Goal: Find contact information: Find contact information

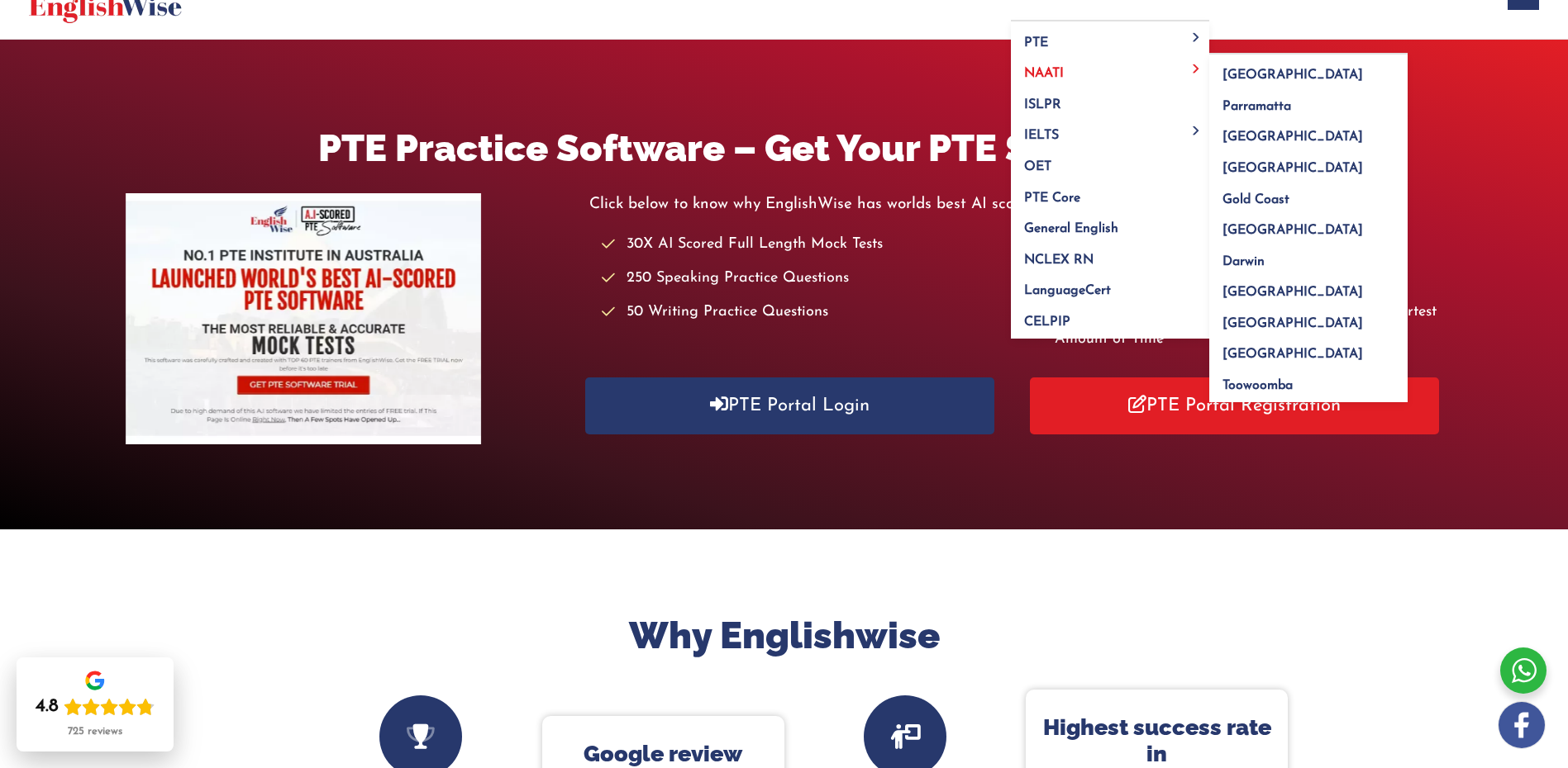
scroll to position [165, 0]
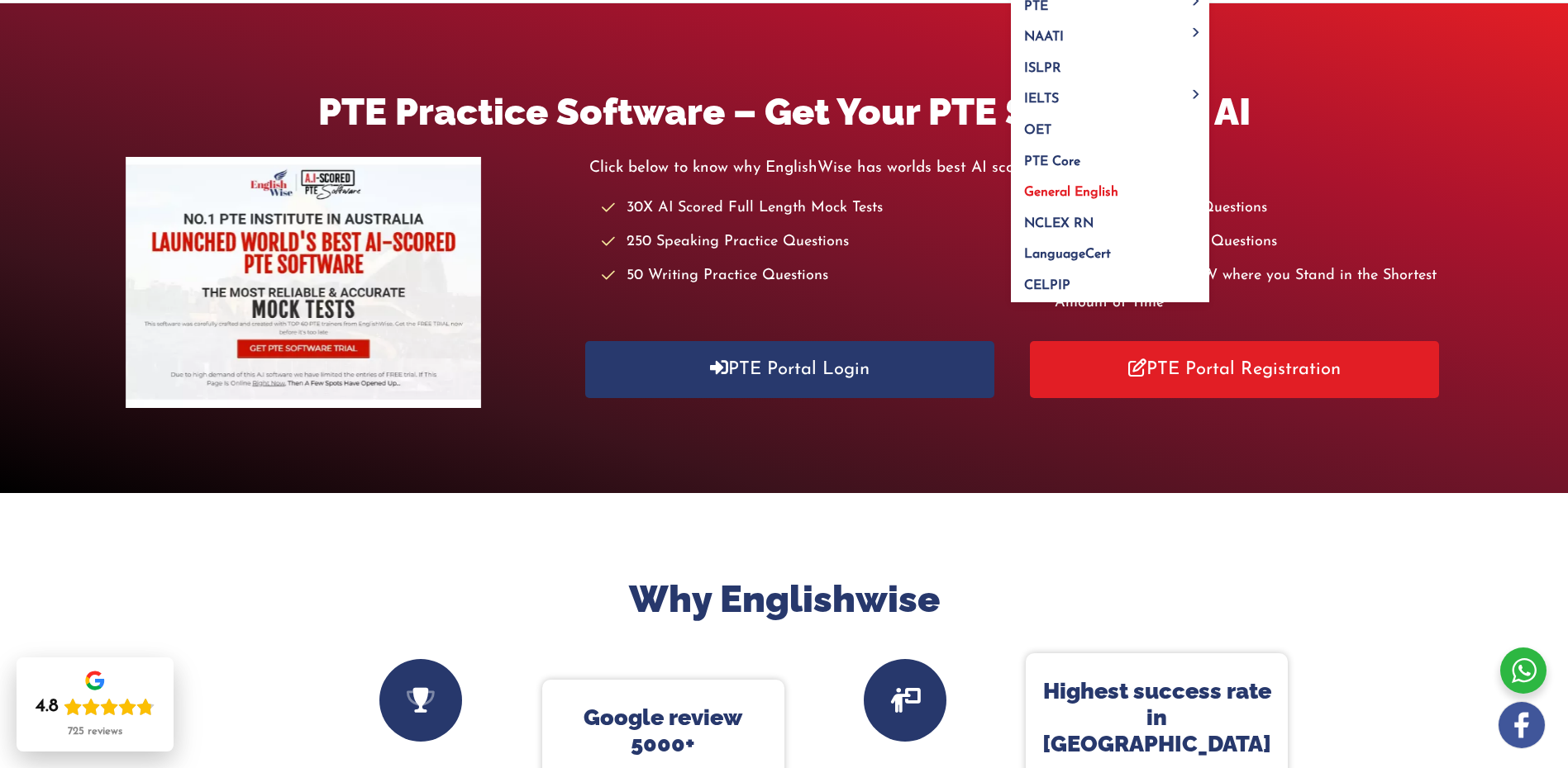
click at [1075, 189] on span "General English" at bounding box center [1071, 192] width 94 height 13
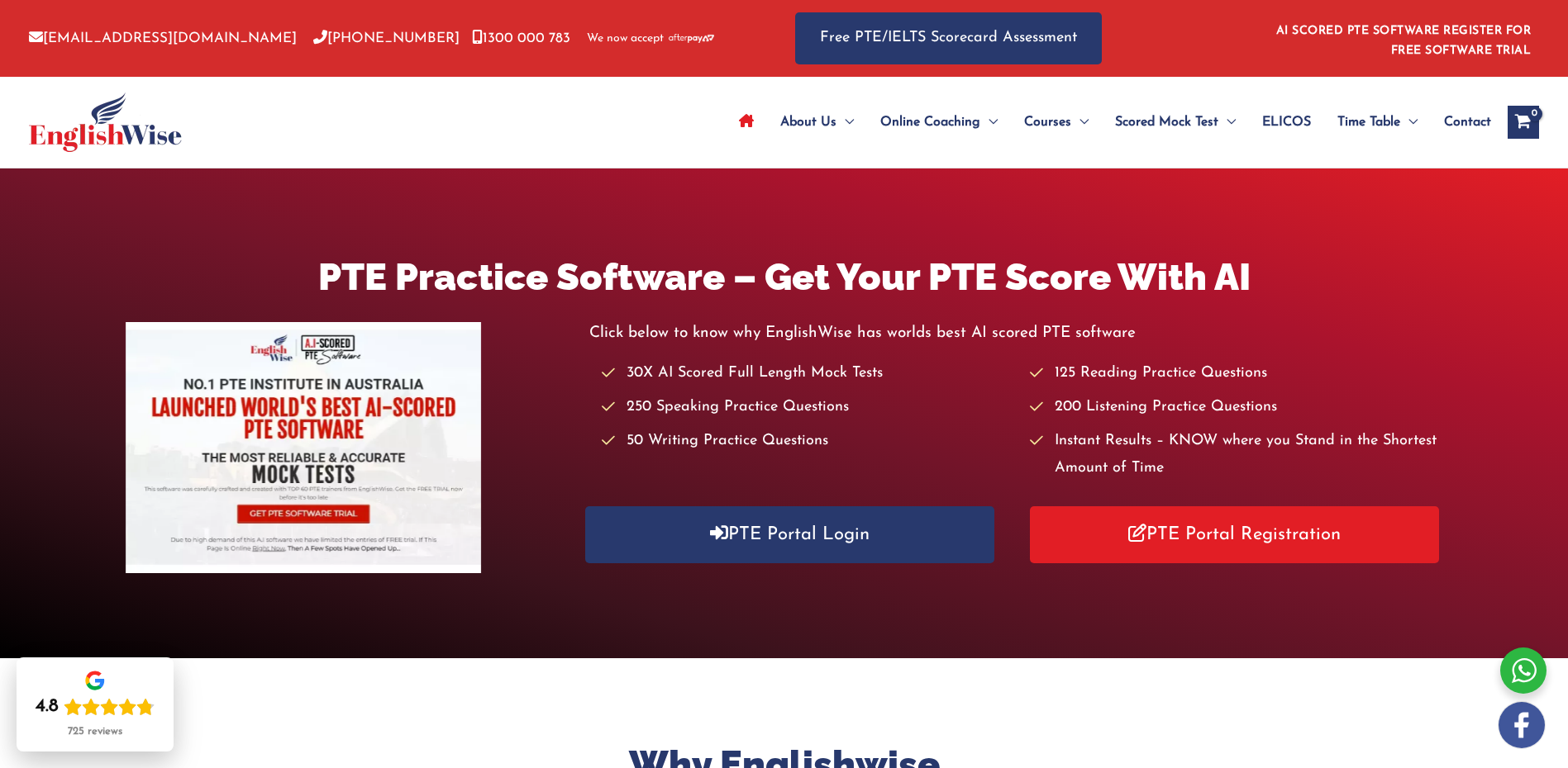
click at [1458, 123] on span "Contact" at bounding box center [1468, 121] width 47 height 57
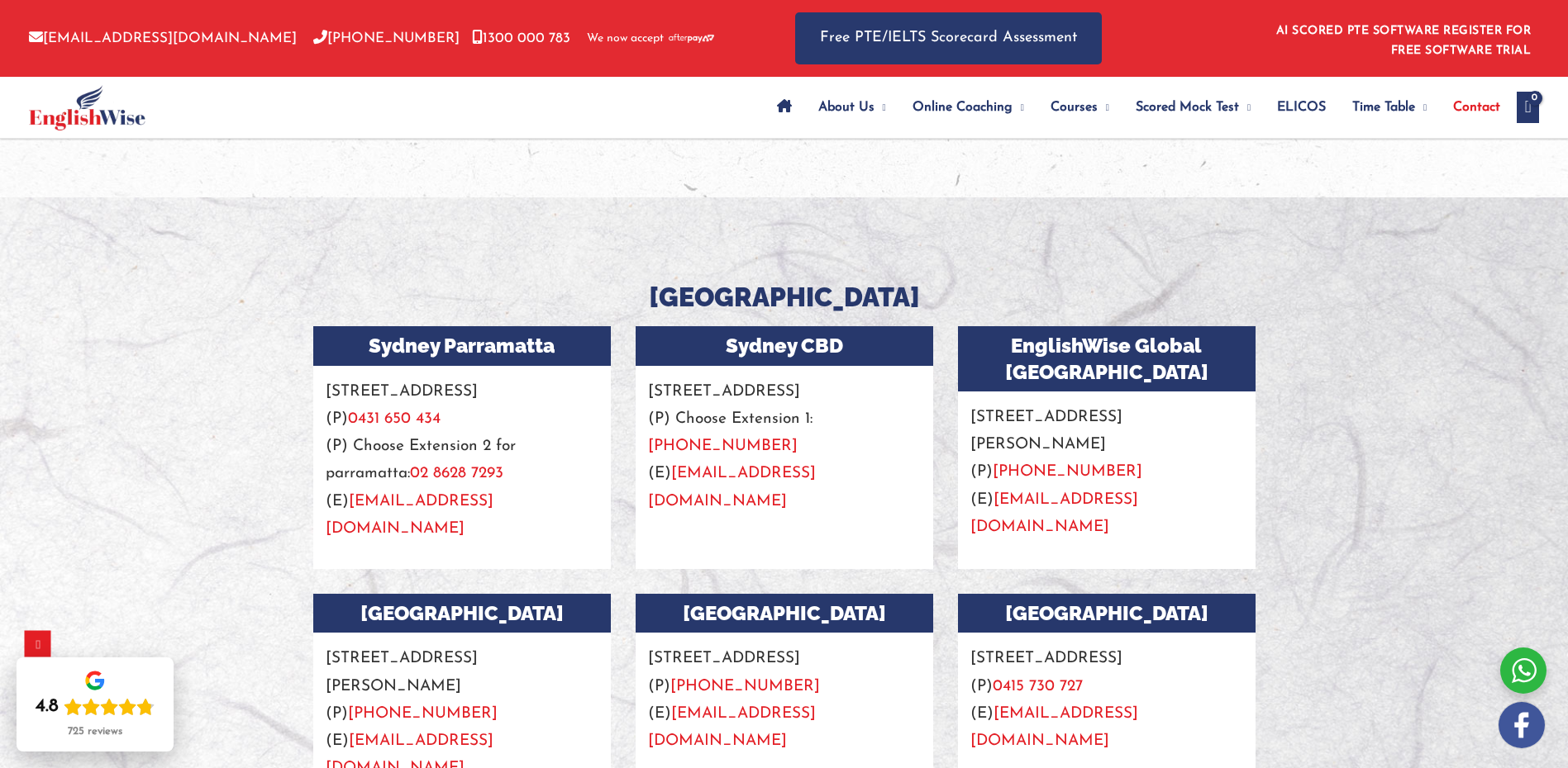
scroll to position [1652, 0]
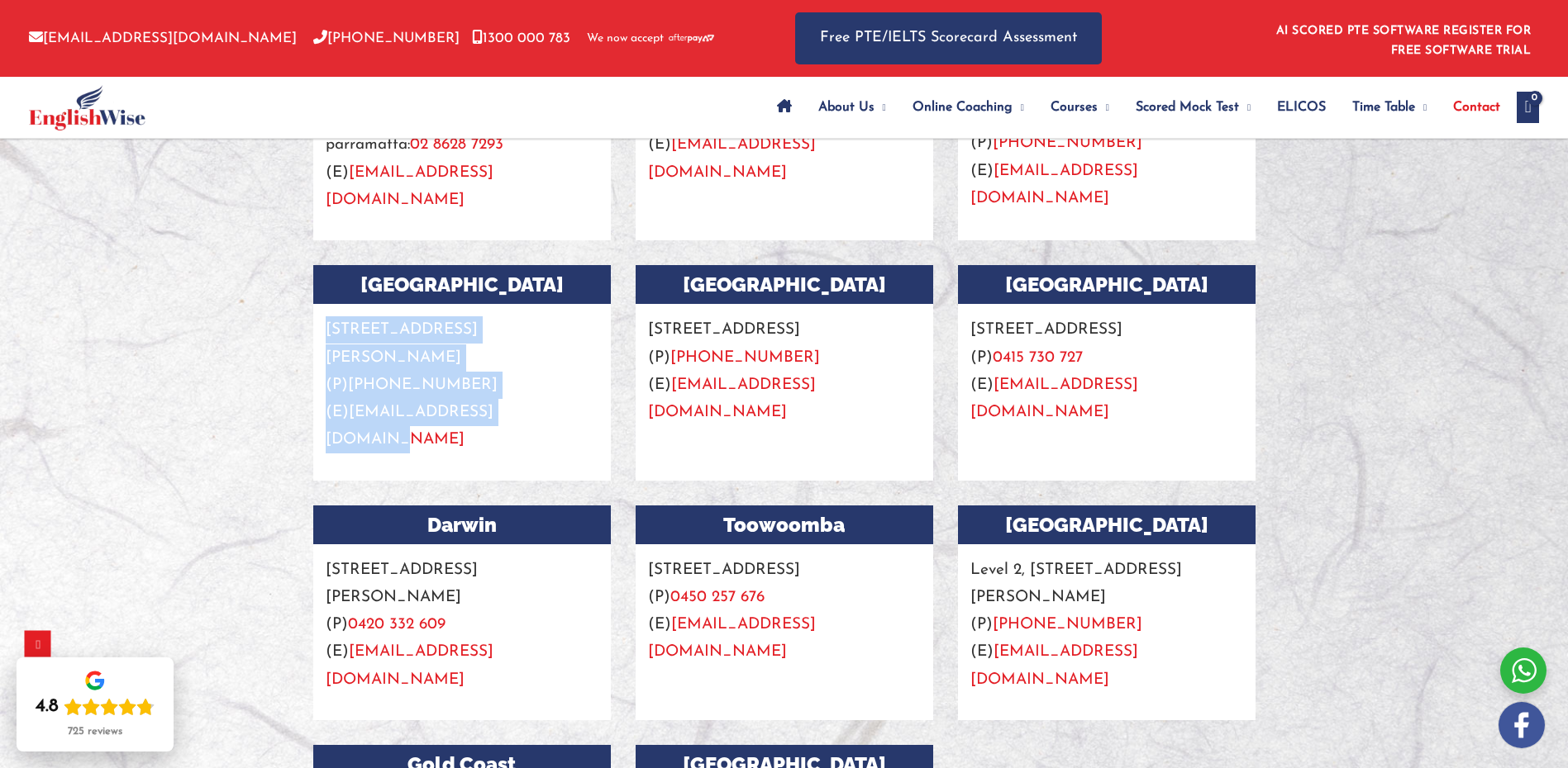
drag, startPoint x: 547, startPoint y: 414, endPoint x: 327, endPoint y: 336, distance: 233.4
click at [327, 336] on p "Suite 4, level 3, 20 Collins St, Melbourne (P) +61 457 128 328 (E) info@english…" at bounding box center [462, 379] width 298 height 150
copy p "Suite 4, level 3, 20 Collins St, Melbourne (P) +61 457 128 328 (E) info@english…"
